Goal: Find specific page/section: Find specific page/section

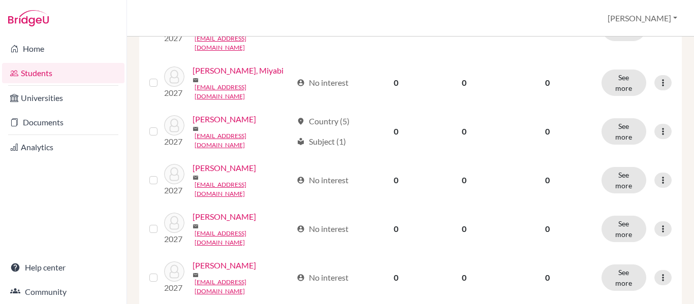
scroll to position [874, 0]
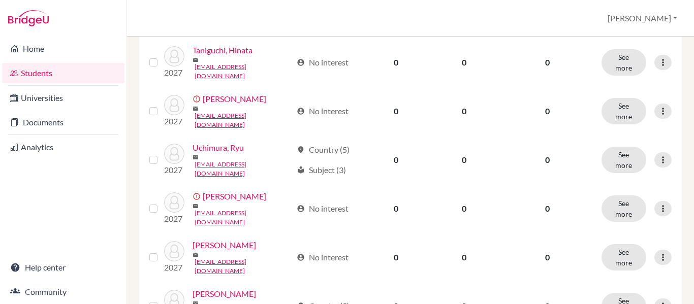
scroll to position [472, 0]
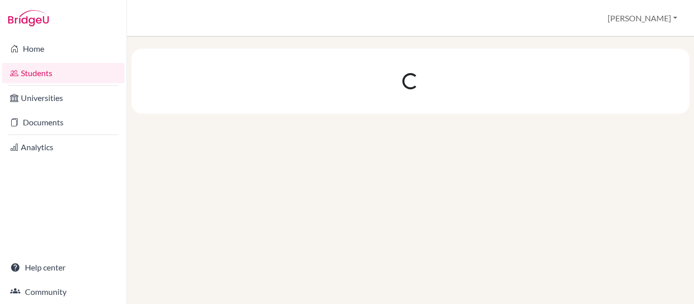
scroll to position [0, 0]
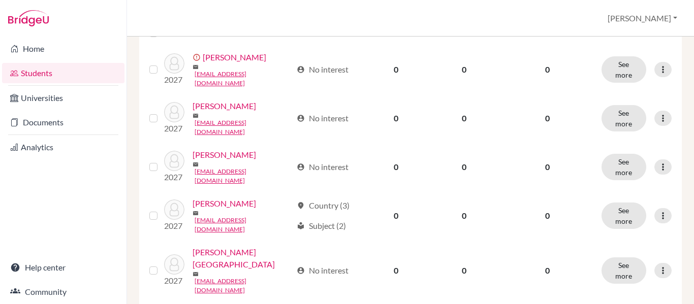
scroll to position [172, 0]
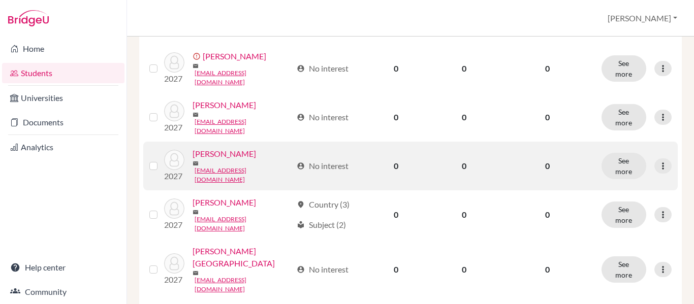
click at [223, 150] on link "Emori, Takumi" at bounding box center [225, 154] width 64 height 12
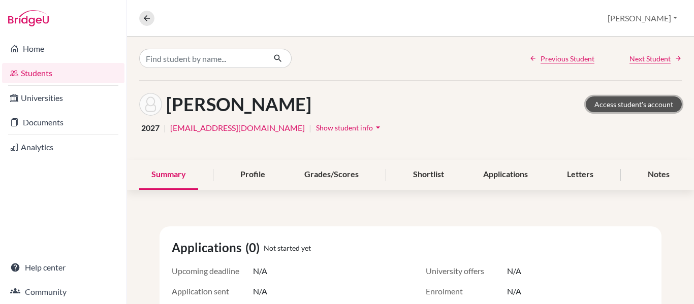
click at [638, 104] on link "Access student's account" at bounding box center [634, 105] width 96 height 16
